Goal: Task Accomplishment & Management: Complete application form

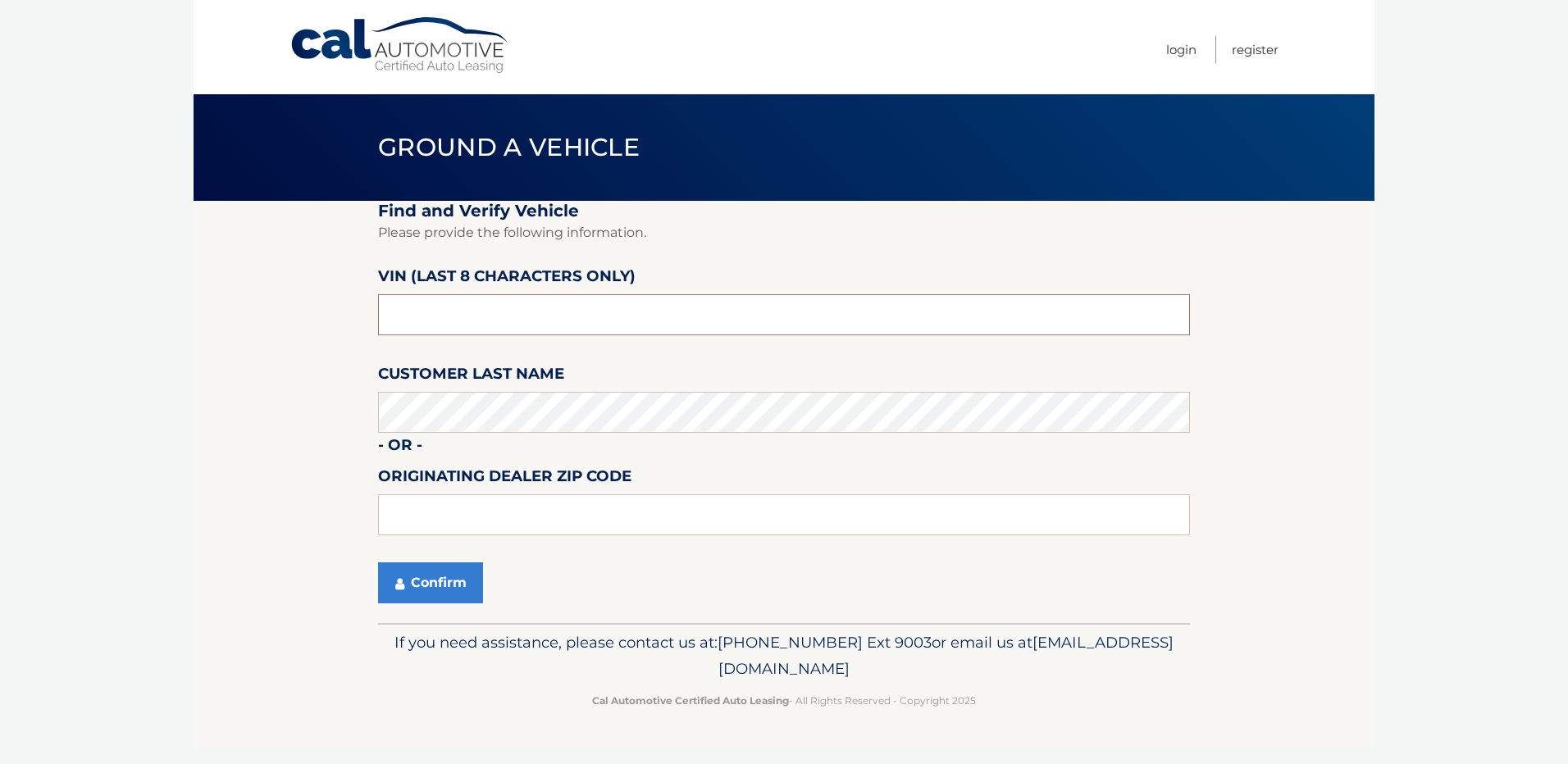
click at [490, 332] on input "text" at bounding box center [784, 315] width 812 height 41
type input "st589518"
click at [435, 586] on button "Confirm" at bounding box center [430, 583] width 105 height 41
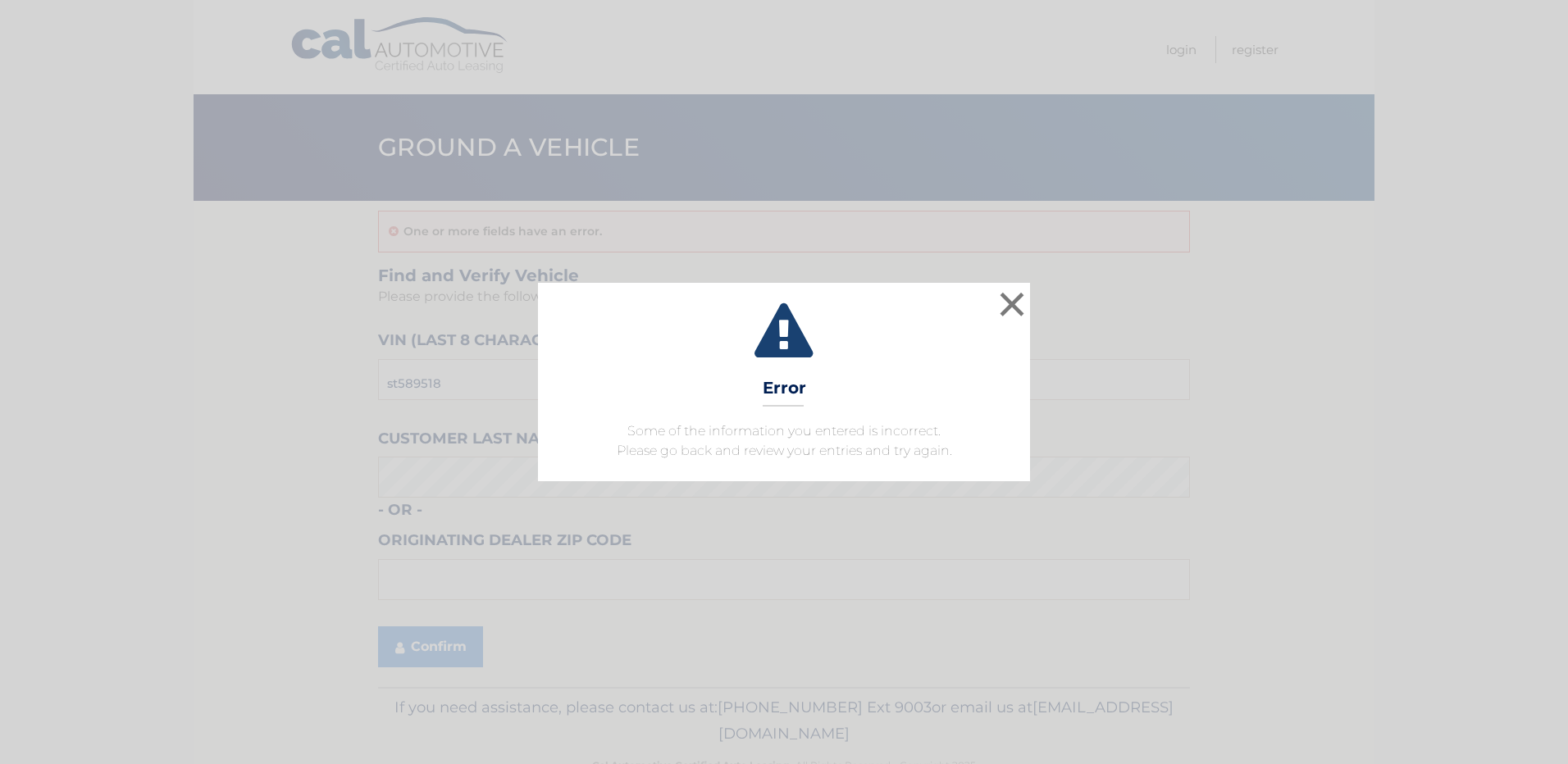
click at [995, 318] on icon at bounding box center [784, 332] width 451 height 59
click at [1012, 315] on button "×" at bounding box center [1012, 304] width 33 height 33
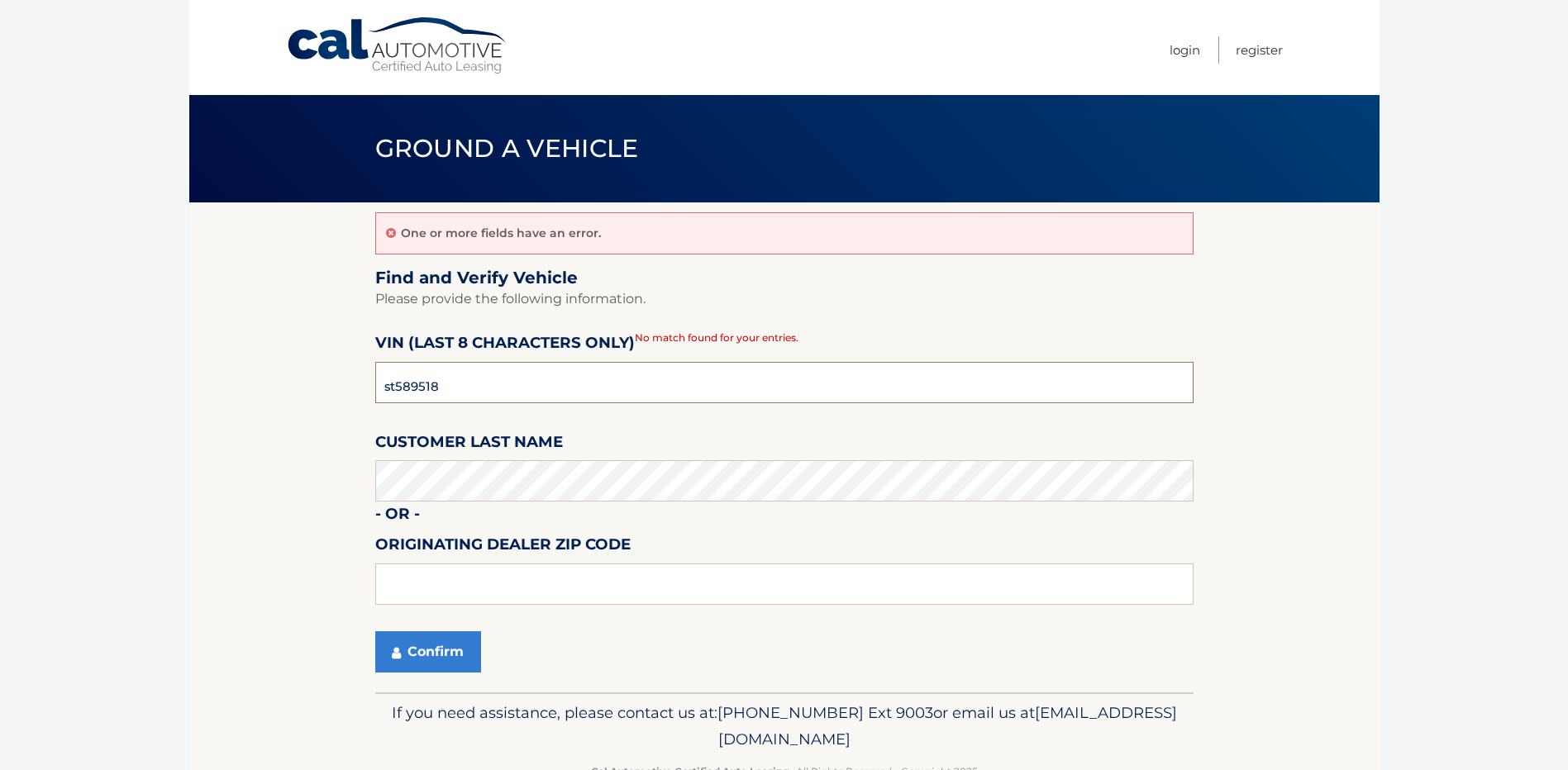
click at [522, 383] on input "st589518" at bounding box center [785, 382] width 819 height 42
click at [521, 383] on input "st589518" at bounding box center [785, 382] width 819 height 42
drag, startPoint x: 493, startPoint y: 382, endPoint x: 243, endPoint y: 357, distance: 251.2
click at [253, 357] on section "One or more fields have an error. Find and Verify Vehicle Please provide the fo…" at bounding box center [785, 447] width 1191 height 490
type input "pc538756"
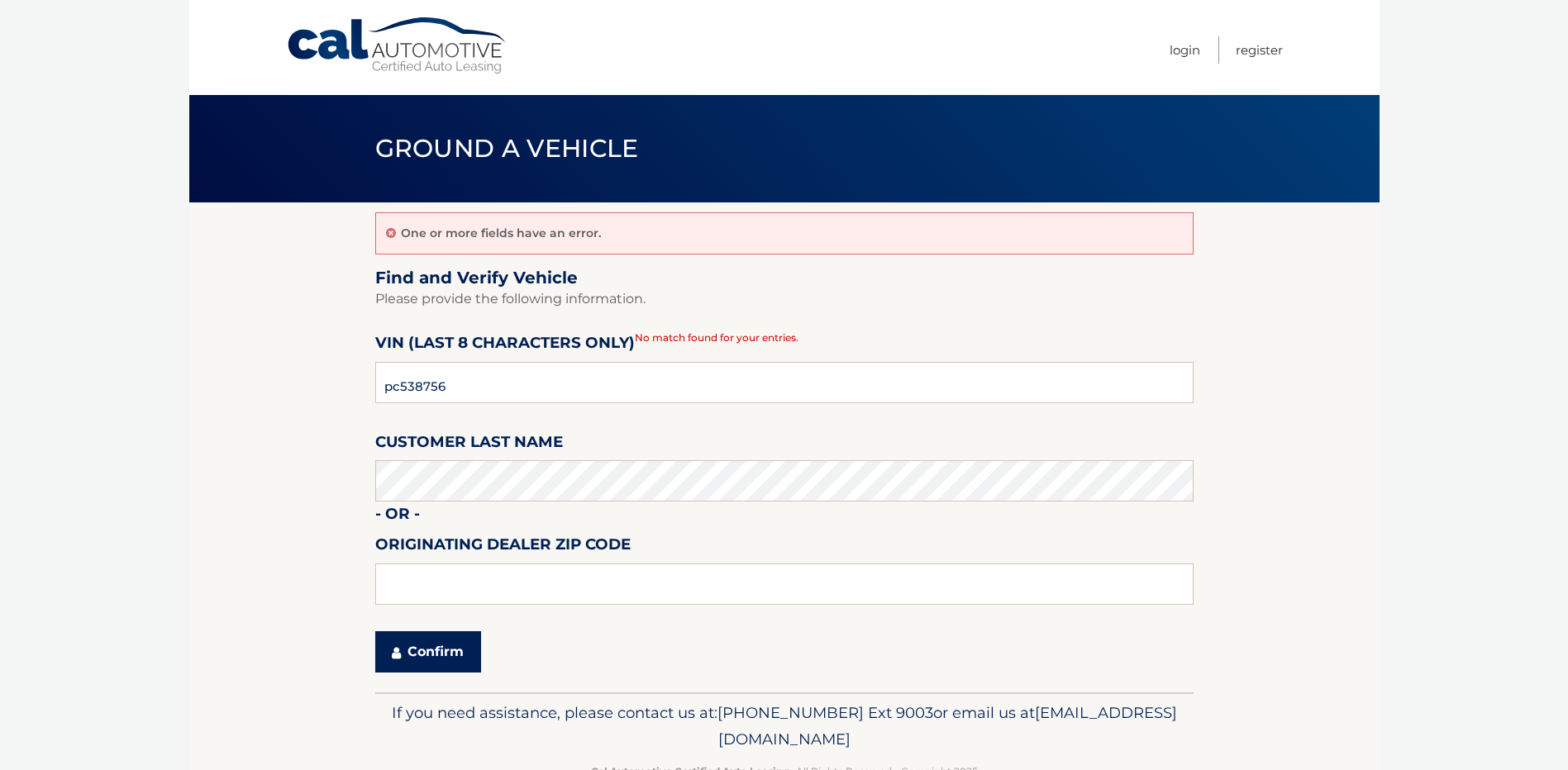
click at [430, 640] on button "Confirm" at bounding box center [428, 652] width 106 height 42
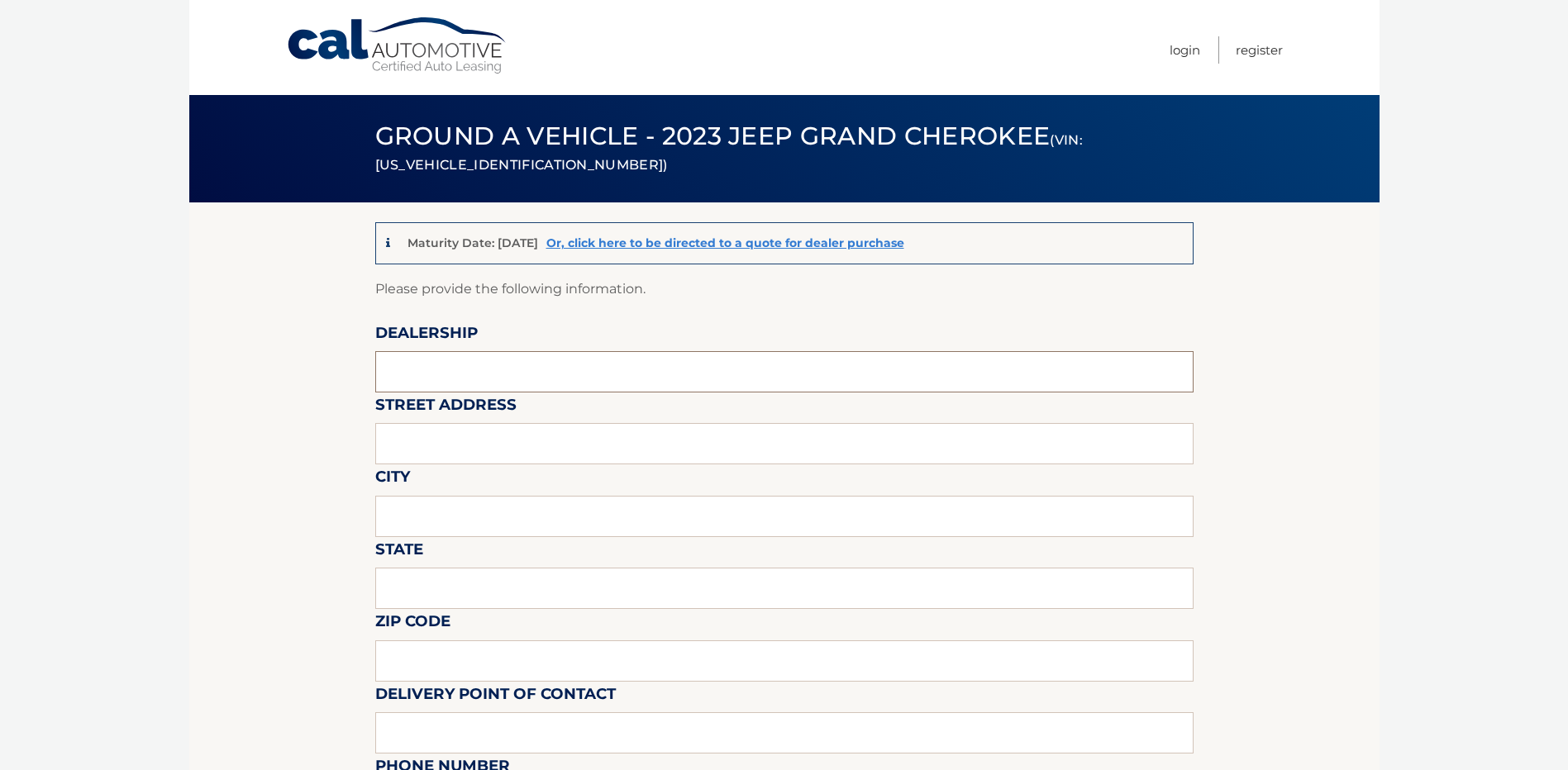
click at [445, 363] on input "text" at bounding box center [785, 372] width 819 height 42
type input "[PERSON_NAME] CDJR OF DORCHESTER"
type input "[STREET_ADDRESS][PERSON_NAME]"
type input "Quincy"
type input "MA"
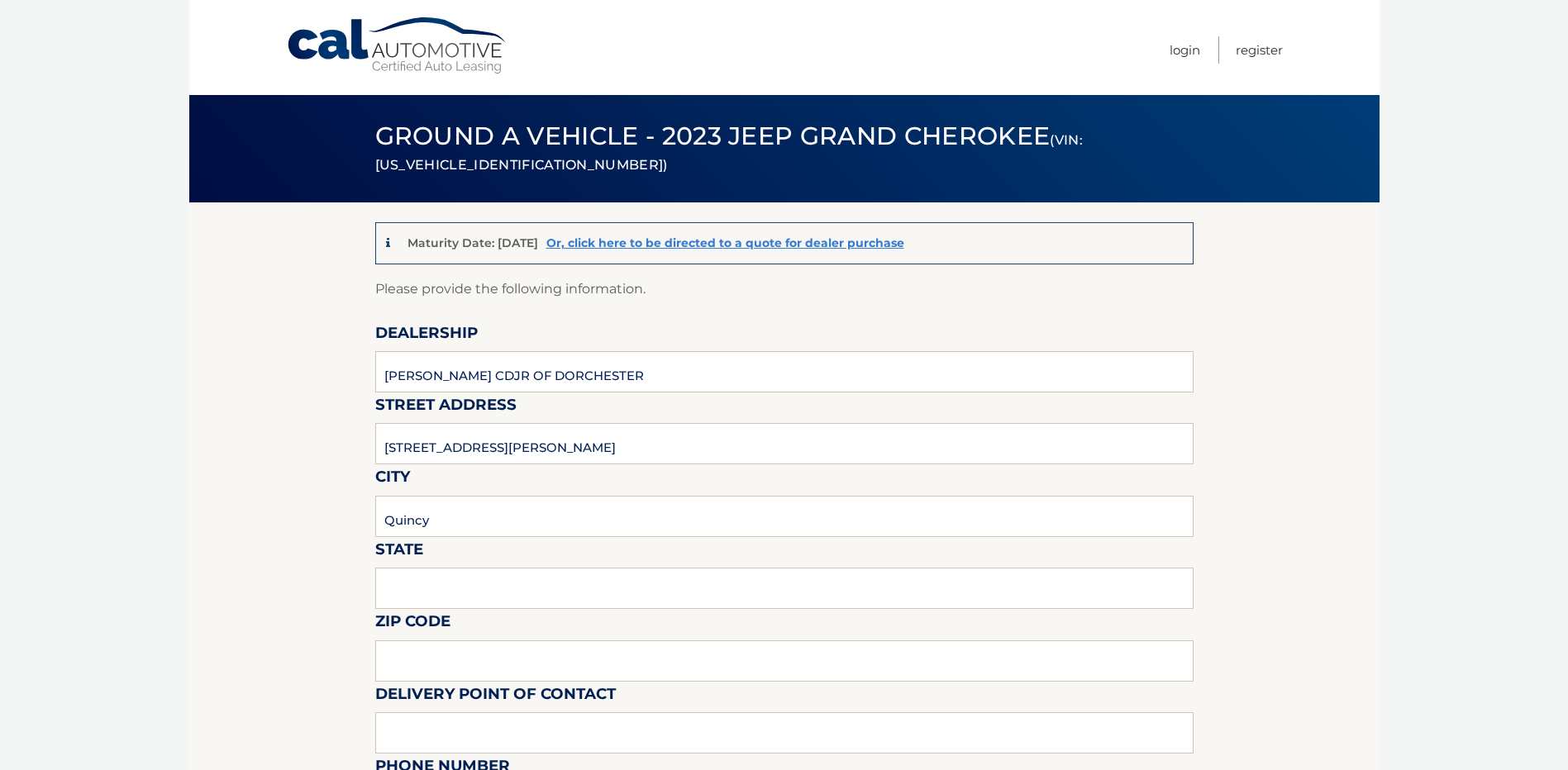
type input "02169"
type input "[PERSON_NAME] RECEIVING"
type input "[PHONE_NUMBER]"
type input "[EMAIL_ADDRESS][DOMAIN_NAME]"
type input "[PERSON_NAME]"
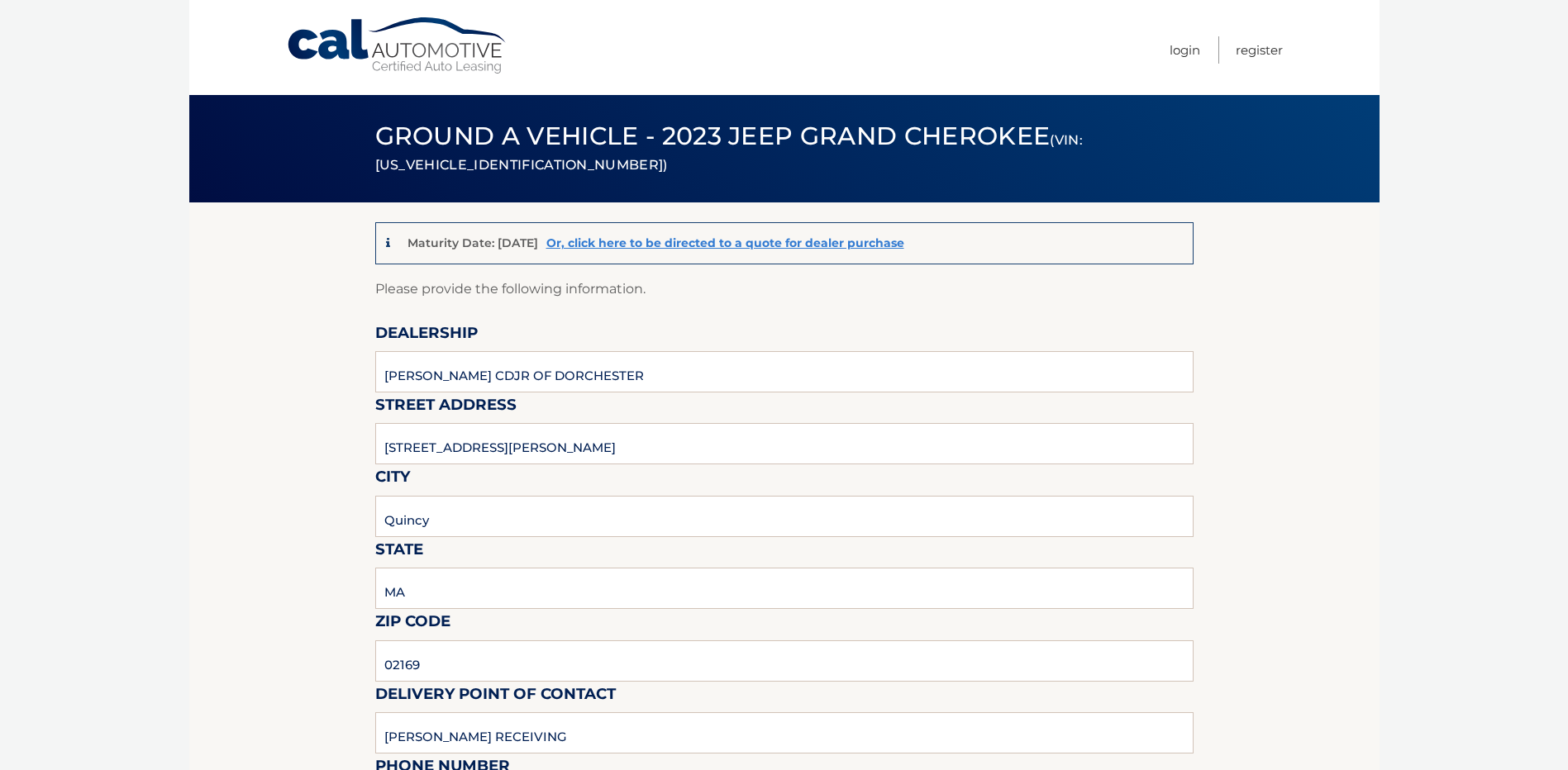
type input "[PHONE_NUMBER]"
type input "[EMAIL_ADDRESS][DOMAIN_NAME]"
type input "[PERSON_NAME]"
type input "[EMAIL_ADDRESS][DOMAIN_NAME]"
type input "SHIPYARD. SECURITY GATE FOR DIRECTIONS IF LOST. CALL NUMBER LISTED FOR RECEIVING"
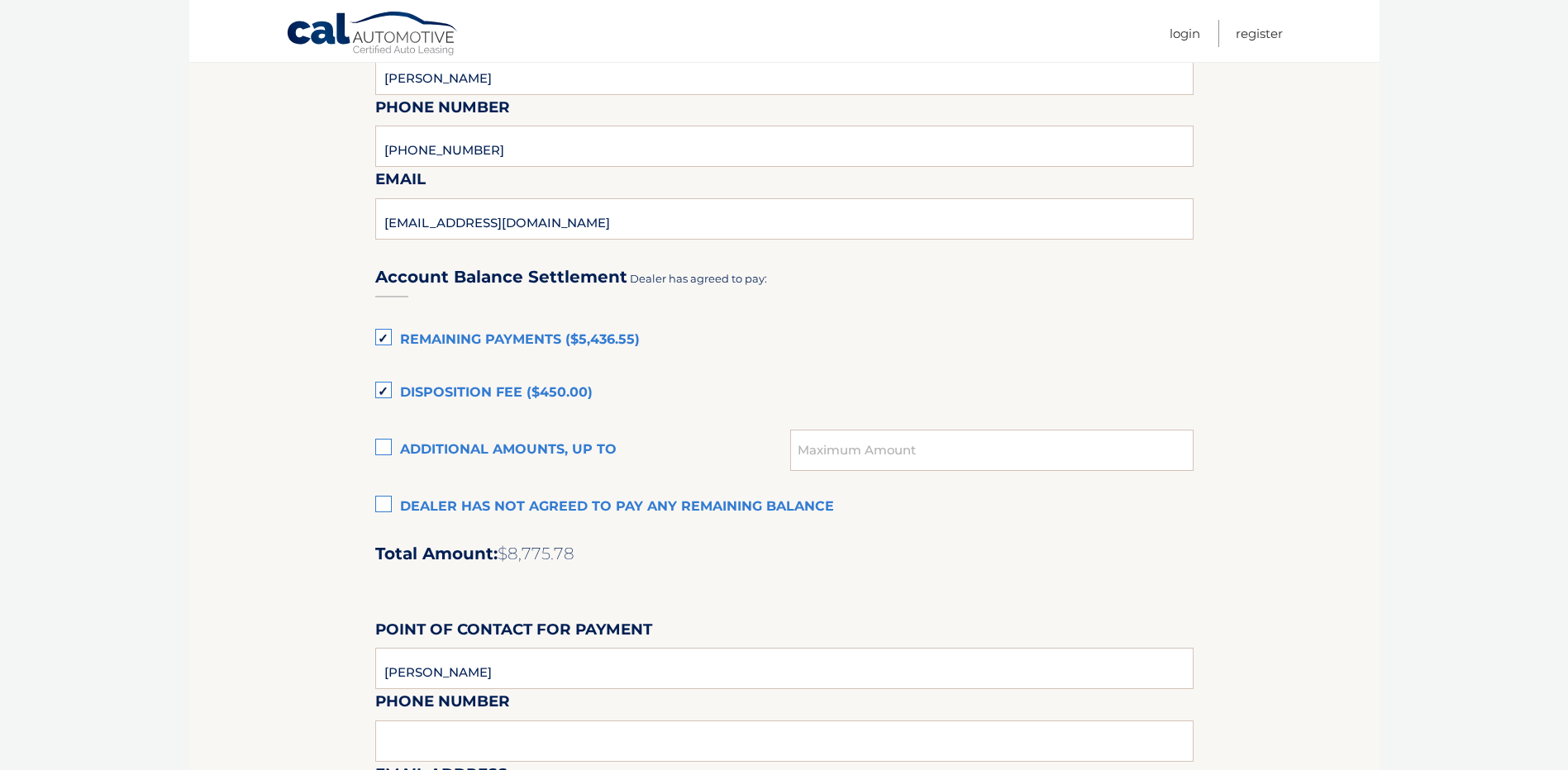
scroll to position [991, 0]
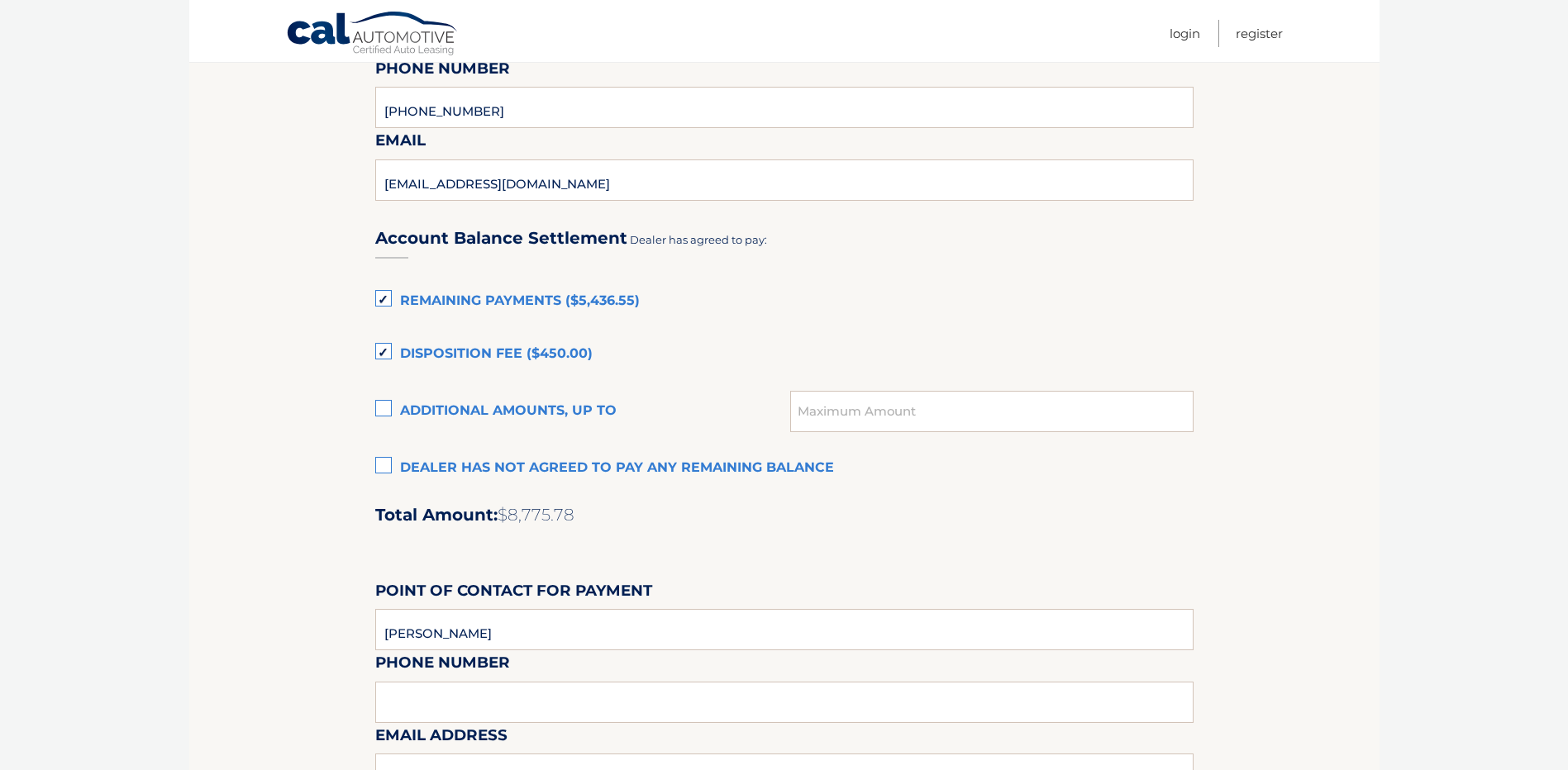
click at [381, 298] on label "Remaining Payments ($5,436.55)" at bounding box center [785, 302] width 819 height 33
click at [0, 0] on input "Remaining Payments ($5,436.55)" at bounding box center [0, 0] width 0 height 0
click at [383, 351] on label "Disposition Fee ($450.00)" at bounding box center [785, 355] width 819 height 33
click at [0, 0] on input "Disposition Fee ($450.00)" at bounding box center [0, 0] width 0 height 0
click at [838, 419] on input "text" at bounding box center [991, 412] width 402 height 42
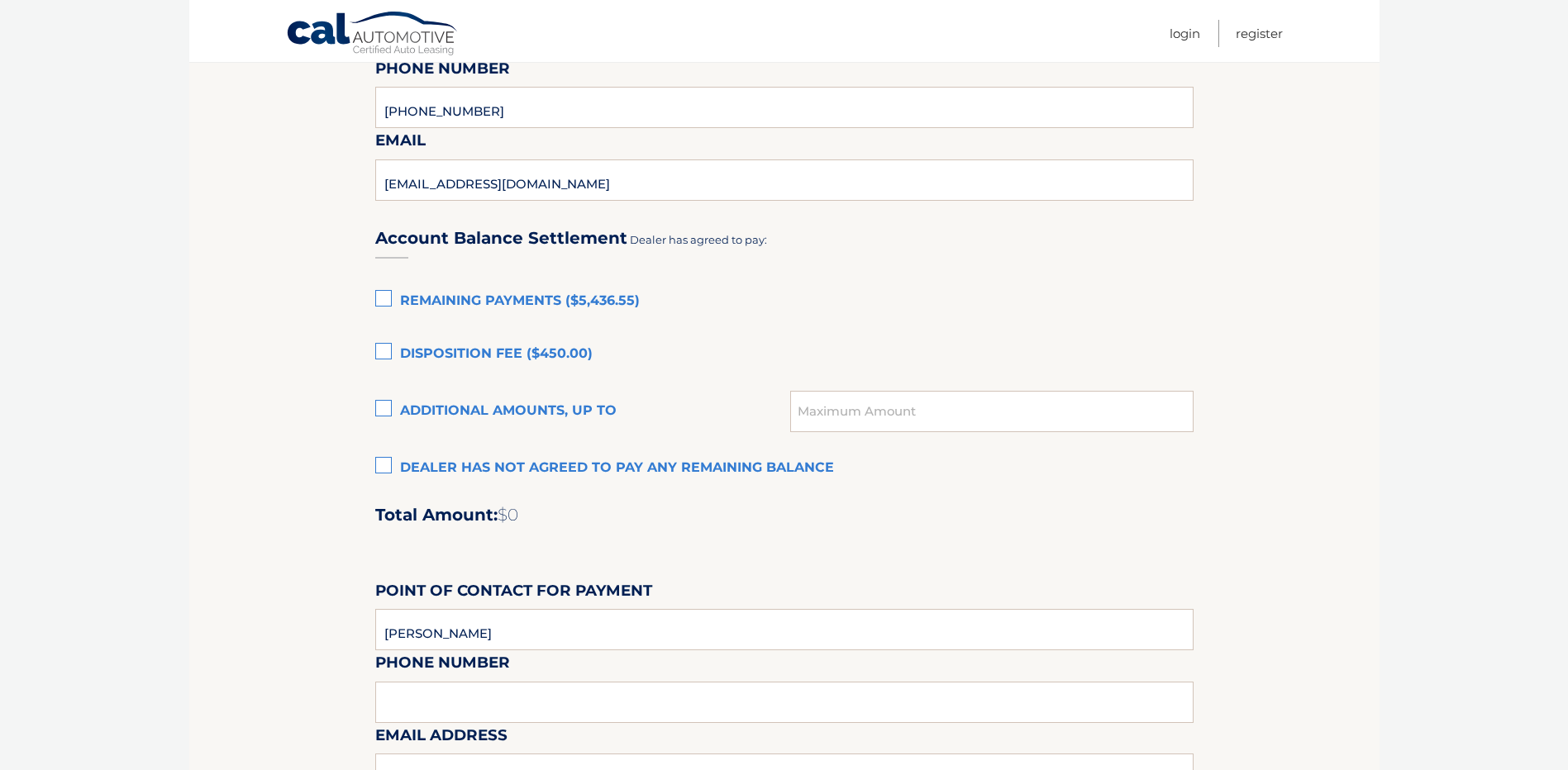
click at [386, 350] on label "Disposition Fee ($450.00)" at bounding box center [785, 355] width 819 height 33
click at [0, 0] on input "Disposition Fee ($450.00)" at bounding box center [0, 0] width 0 height 0
click at [850, 408] on input "text" at bounding box center [991, 412] width 402 height 42
click at [371, 399] on section "Maturity Date: [DATE] Or, click here to be directed to a quote for dealer purch…" at bounding box center [785, 116] width 1191 height 1811
click at [373, 400] on section "Maturity Date: [DATE] Or, click here to be directed to a quote for dealer purch…" at bounding box center [785, 116] width 1191 height 1811
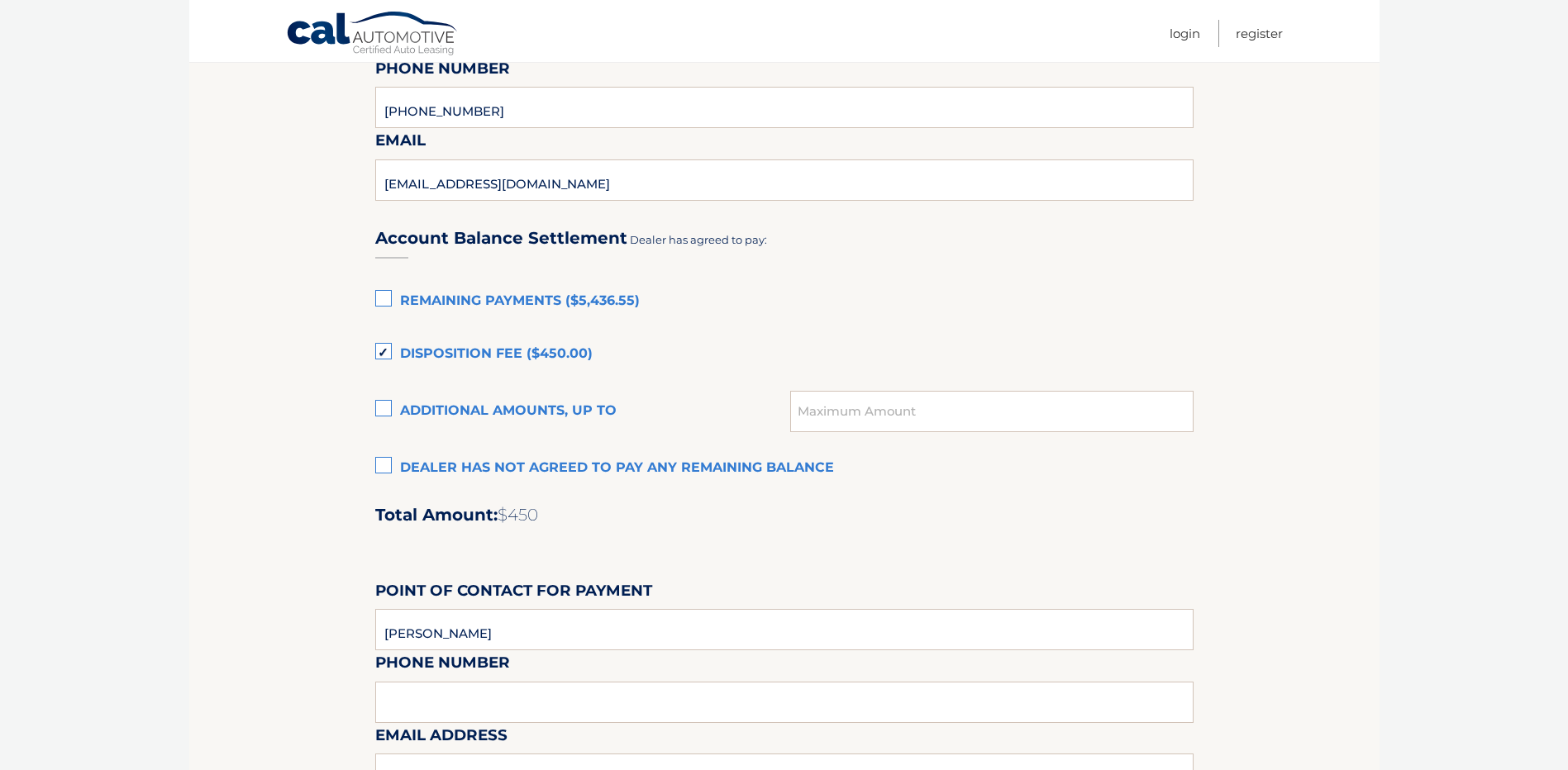
click at [385, 401] on label "Additional amounts, up to" at bounding box center [583, 412] width 416 height 33
click at [0, 0] on input "Additional amounts, up to" at bounding box center [0, 0] width 0 height 0
click at [852, 399] on input "text" at bounding box center [991, 412] width 402 height 42
click at [797, 399] on input "3400 with disposition fee" at bounding box center [991, 412] width 402 height 42
click at [678, 368] on label "Disposition Fee ($450.00)" at bounding box center [785, 355] width 819 height 33
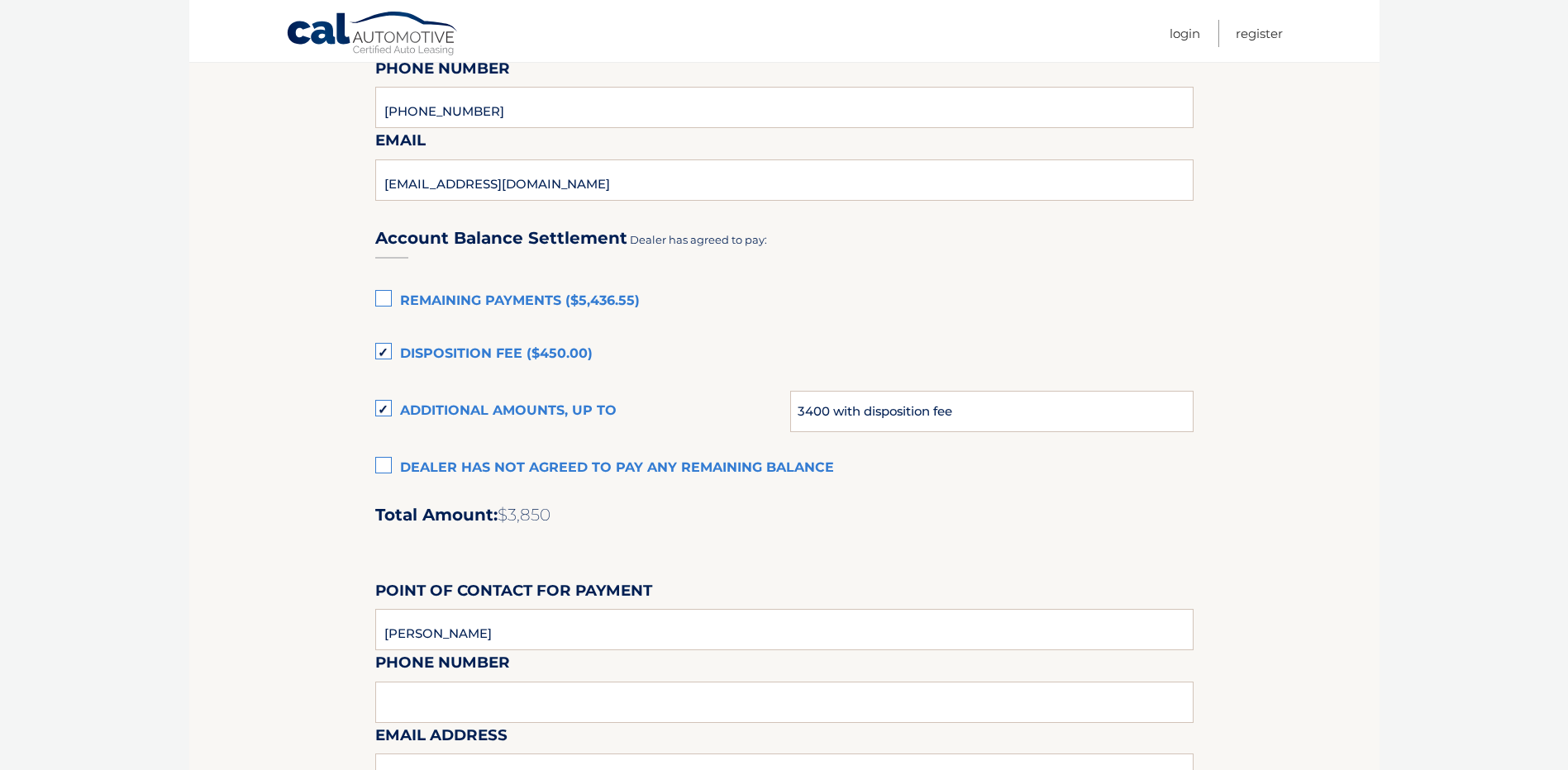
click at [0, 0] on input "Disposition Fee ($450.00)" at bounding box center [0, 0] width 0 height 0
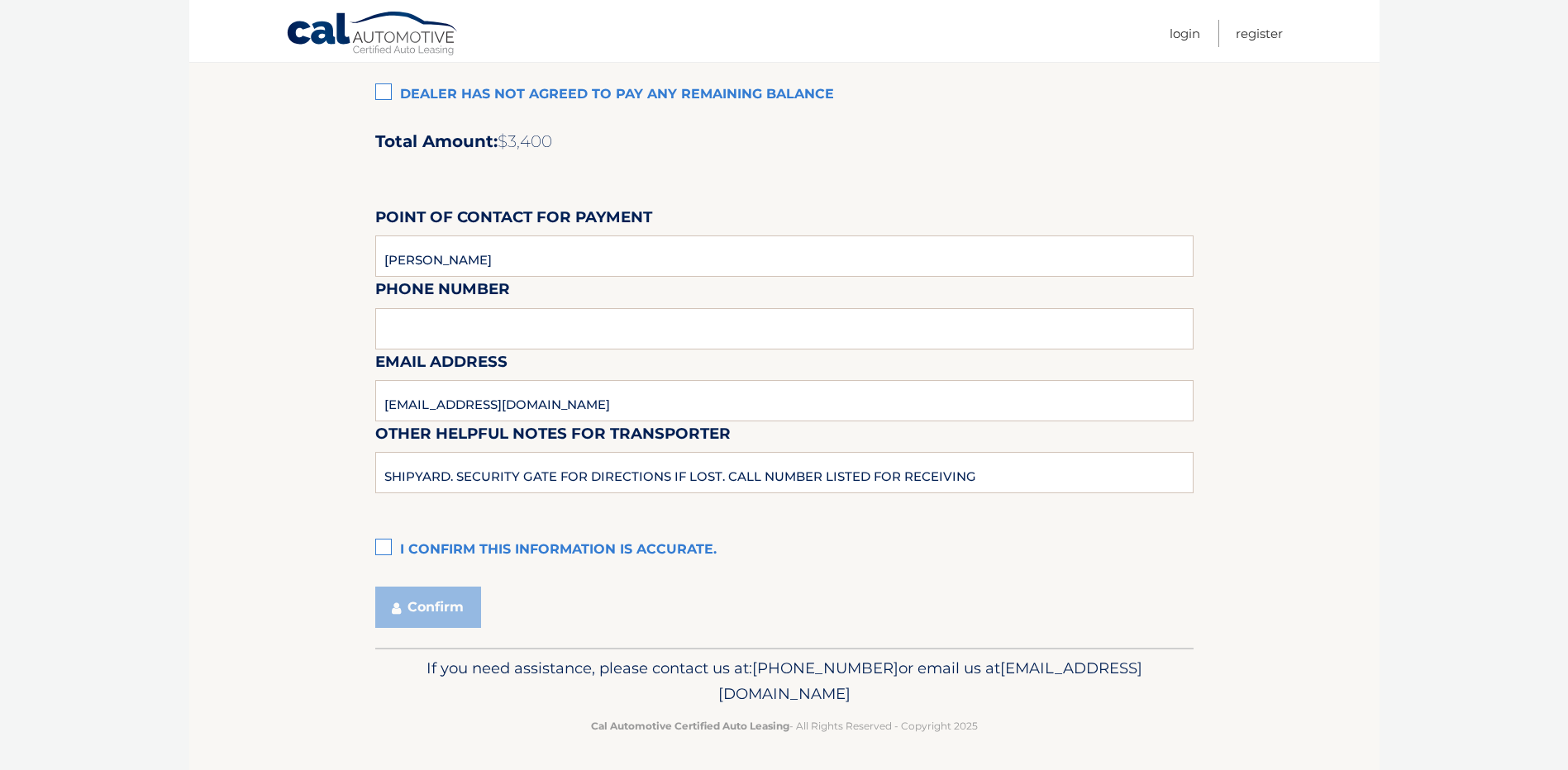
scroll to position [1369, 0]
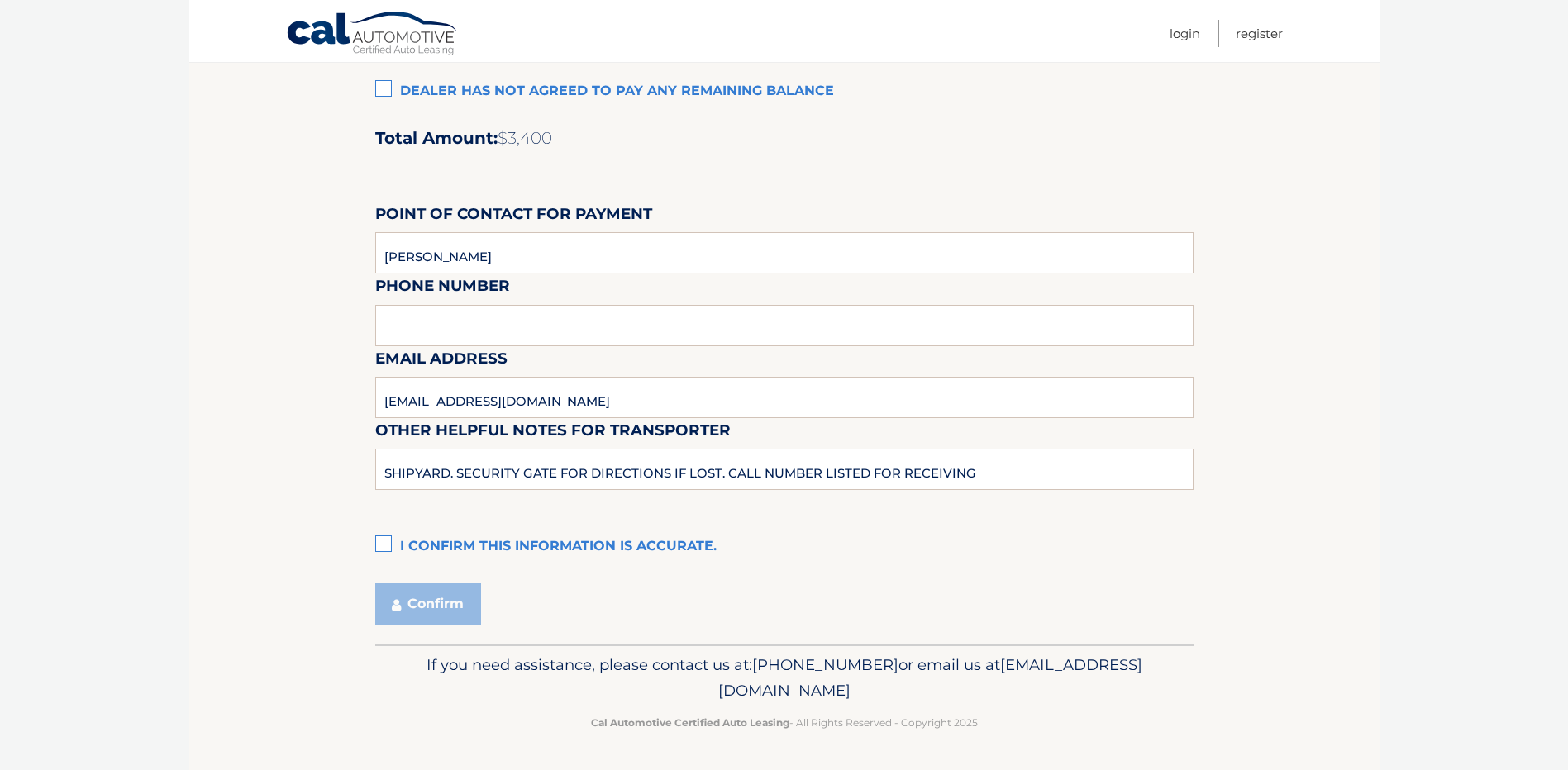
click at [439, 325] on div "Email Address [EMAIL_ADDRESS][DOMAIN_NAME]" at bounding box center [785, 309] width 819 height 72
click at [384, 539] on label "I confirm this information is accurate." at bounding box center [785, 547] width 819 height 33
click at [0, 0] on input "I confirm this information is accurate." at bounding box center [0, 0] width 0 height 0
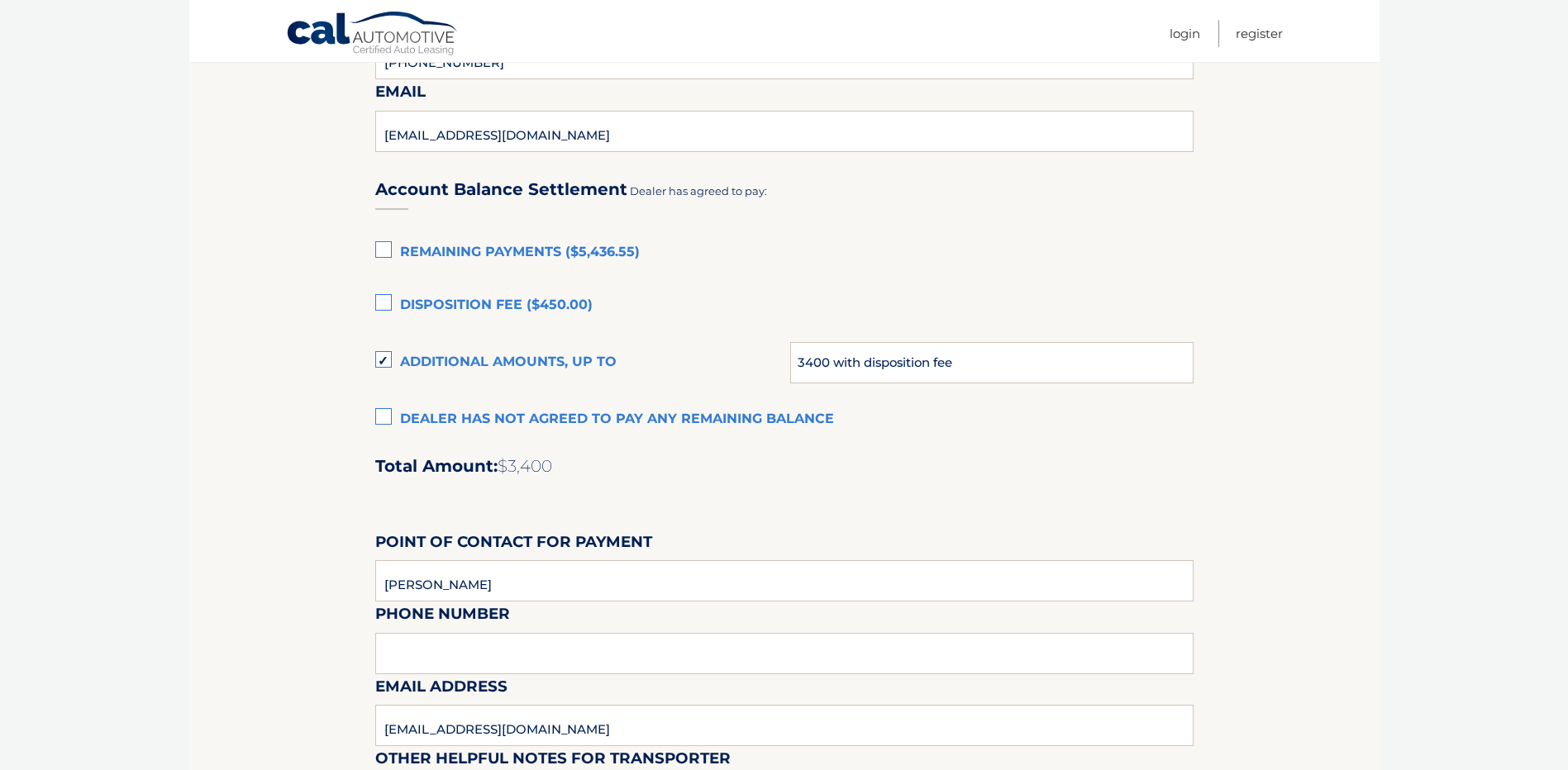
scroll to position [1038, 0]
click at [856, 369] on input "3400 with disposition fee" at bounding box center [991, 365] width 402 height 42
drag, startPoint x: 859, startPoint y: 369, endPoint x: 838, endPoint y: 370, distance: 21.0
click at [838, 370] on input "3400 with disposition fee" at bounding box center [991, 365] width 402 height 42
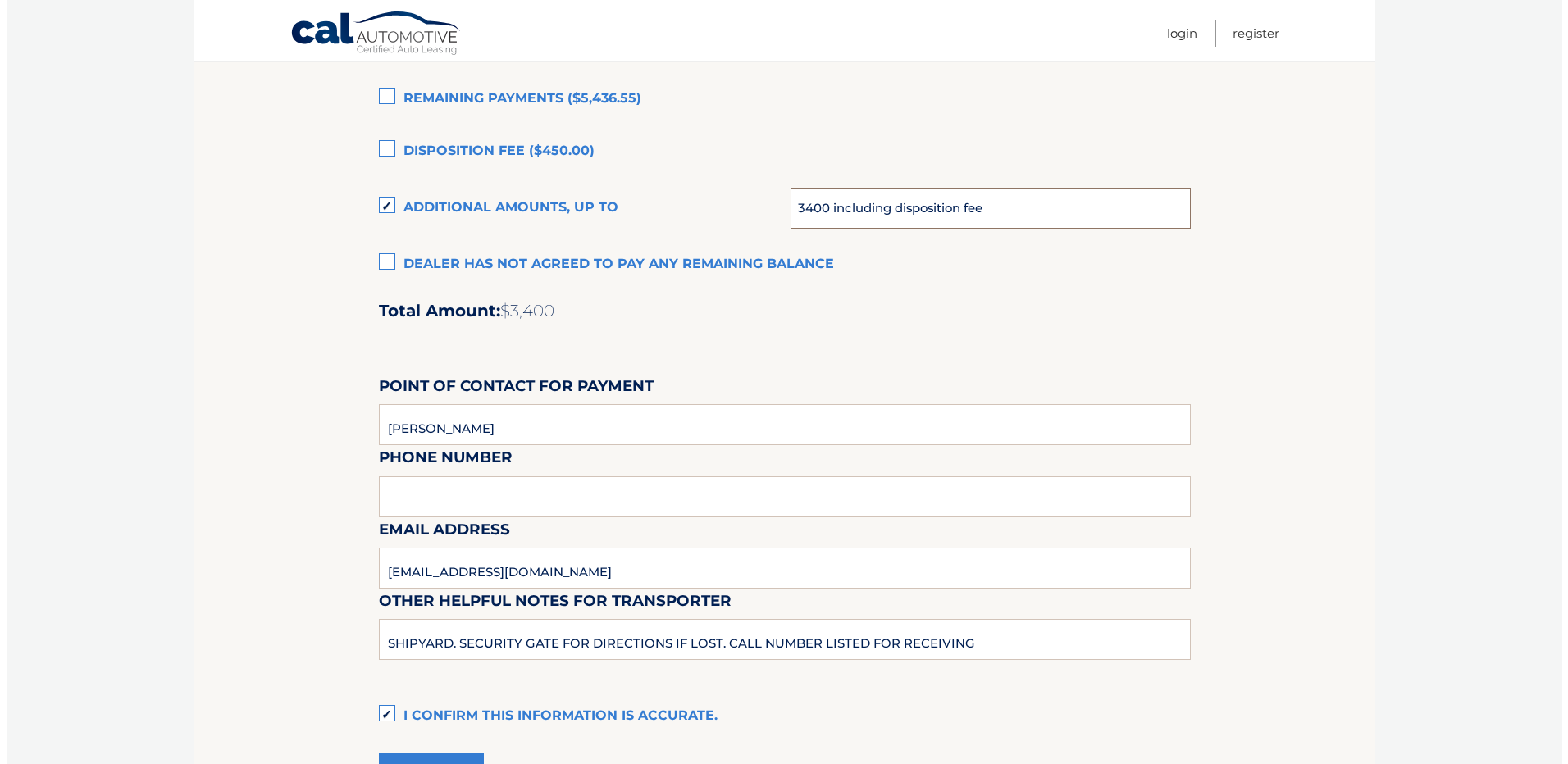
scroll to position [1358, 0]
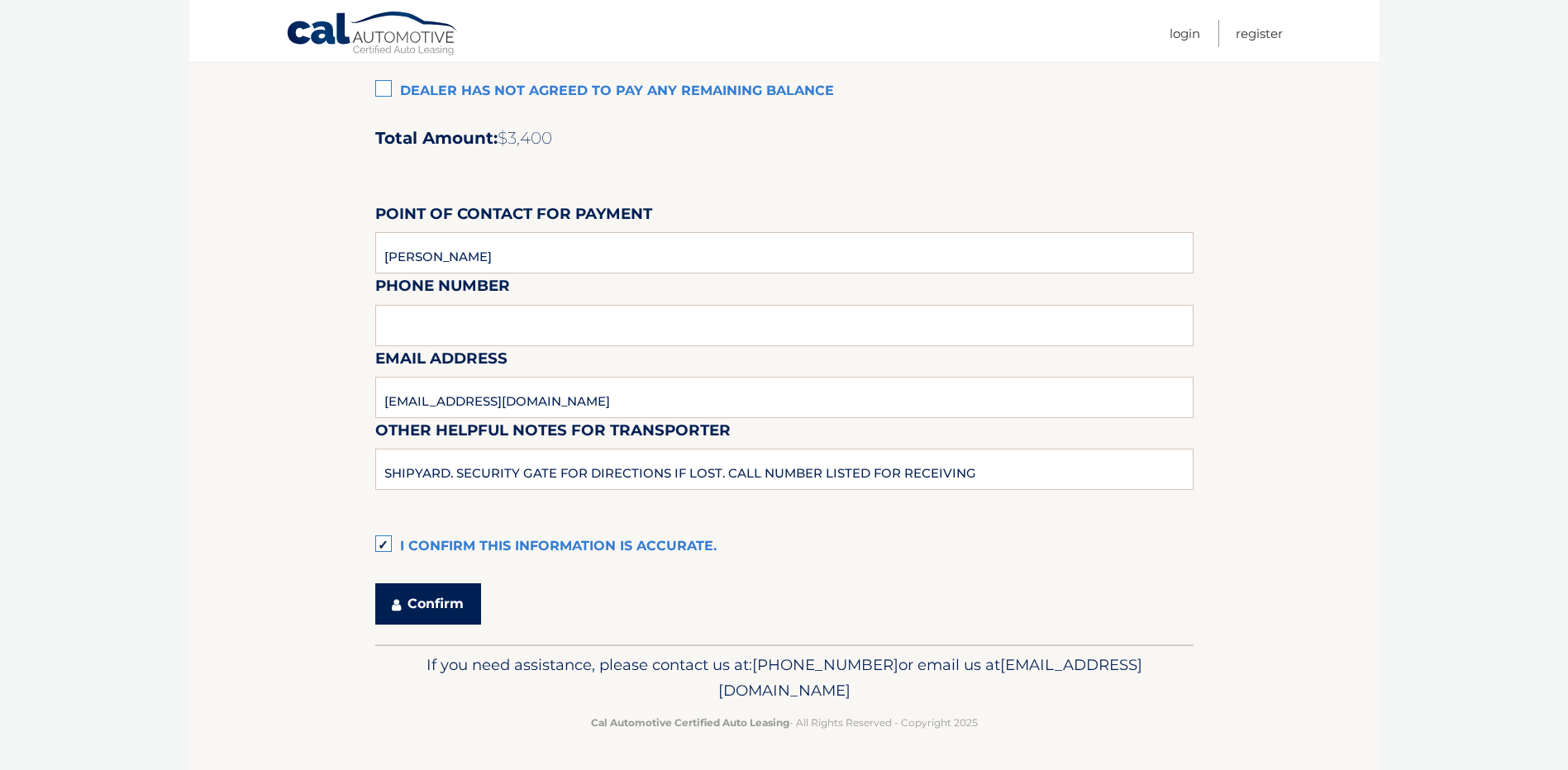
type input "3400 including disposition fee"
click at [439, 605] on button "Confirm" at bounding box center [428, 604] width 106 height 42
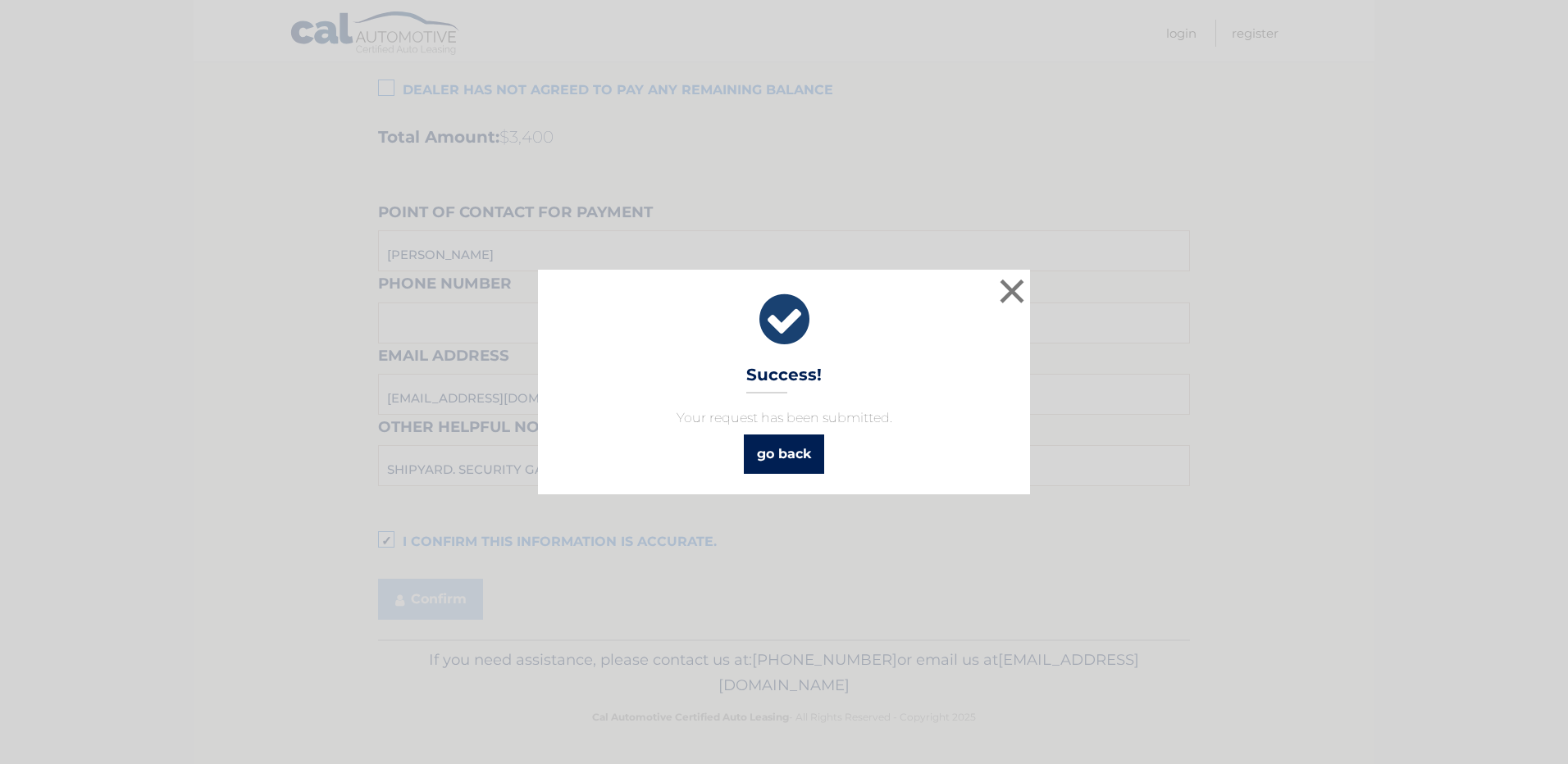
click at [791, 448] on link "go back" at bounding box center [784, 454] width 81 height 39
